Goal: Task Accomplishment & Management: Use online tool/utility

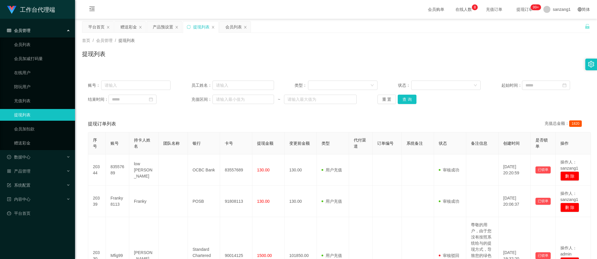
click at [124, 23] on div "赠送彩金" at bounding box center [128, 26] width 16 height 11
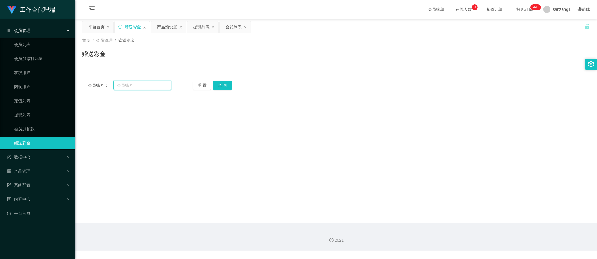
click at [142, 85] on input "text" at bounding box center [142, 85] width 58 height 9
paste input "Colalin1997"
type input "Colalin1997"
click at [218, 84] on button "查 询" at bounding box center [222, 85] width 19 height 9
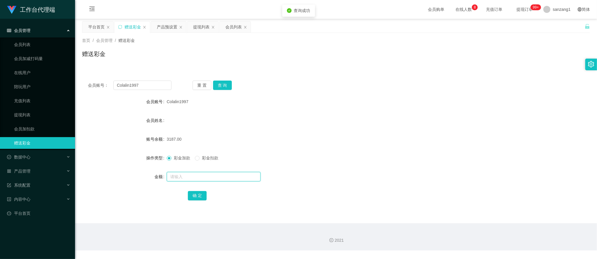
click at [176, 178] on input "text" at bounding box center [214, 176] width 94 height 9
type input "255"
click at [197, 192] on button "确 定" at bounding box center [197, 195] width 19 height 9
